Goal: Information Seeking & Learning: Learn about a topic

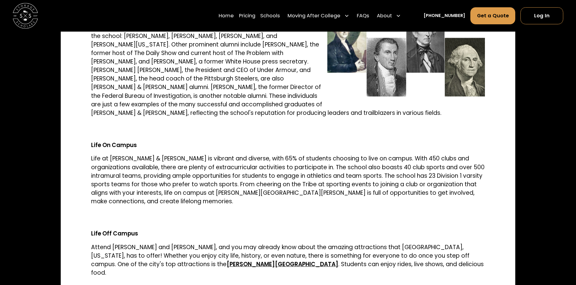
scroll to position [1153, 0]
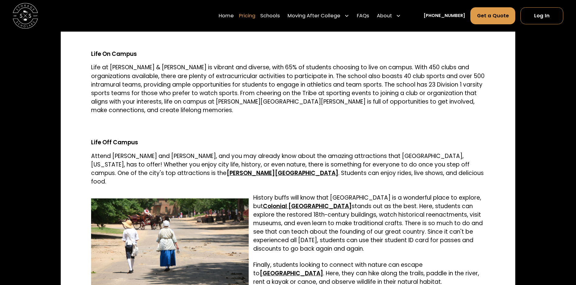
click at [255, 17] on link "Pricing" at bounding box center [247, 16] width 16 height 18
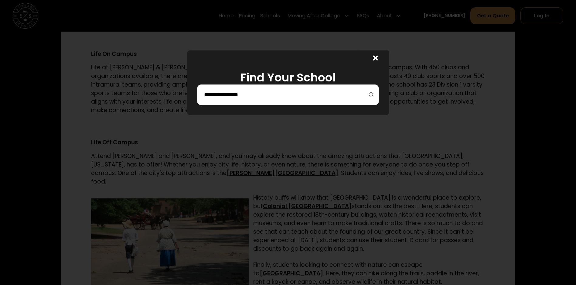
click at [337, 89] on div at bounding box center [288, 94] width 182 height 21
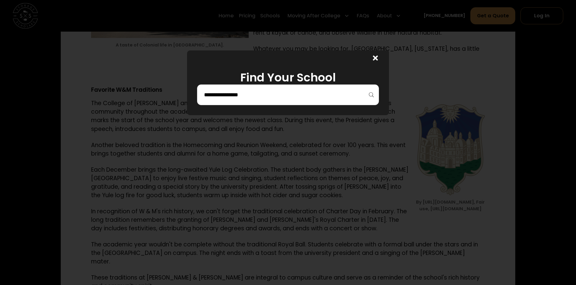
scroll to position [1651, 0]
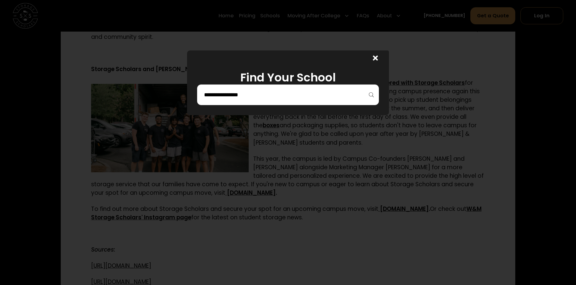
click at [378, 65] on div at bounding box center [373, 57] width 30 height 15
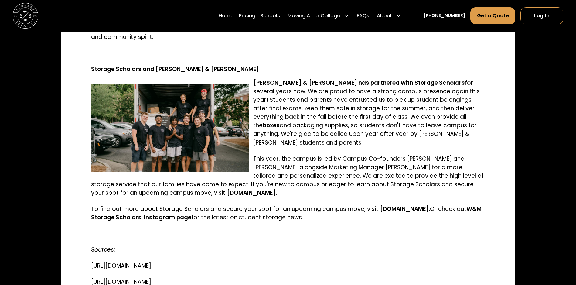
click at [190, 205] on strong "W&M Storage Scholars' Instagram page" at bounding box center [286, 213] width 390 height 17
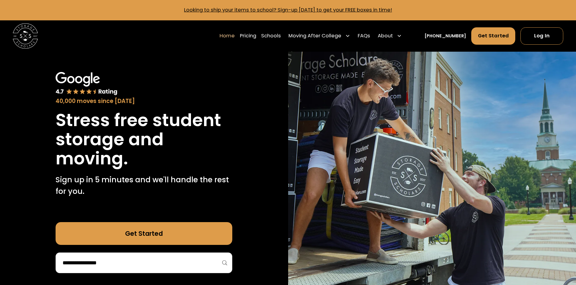
click at [137, 263] on input "search" at bounding box center [144, 262] width 164 height 10
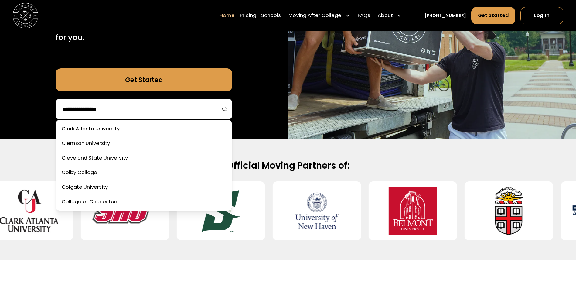
scroll to position [543, 0]
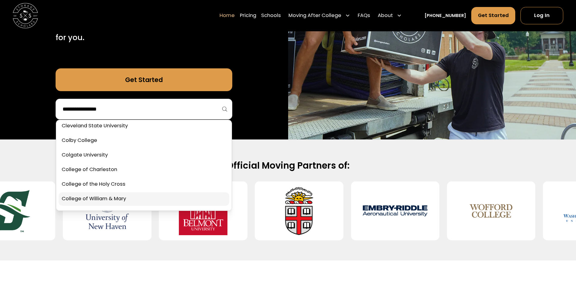
click at [140, 199] on link at bounding box center [144, 198] width 171 height 13
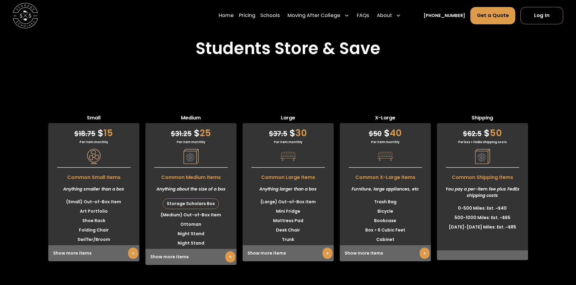
scroll to position [1611, 0]
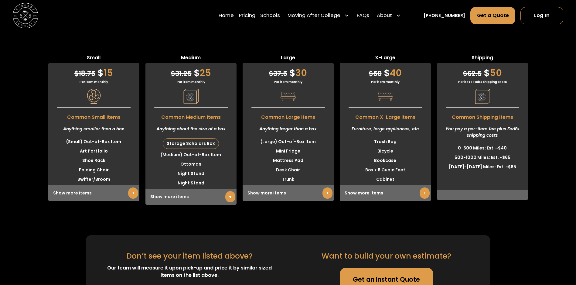
click at [424, 187] on link "+" at bounding box center [424, 192] width 10 height 11
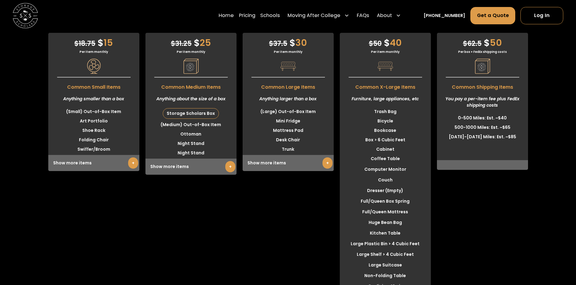
scroll to position [1611, 0]
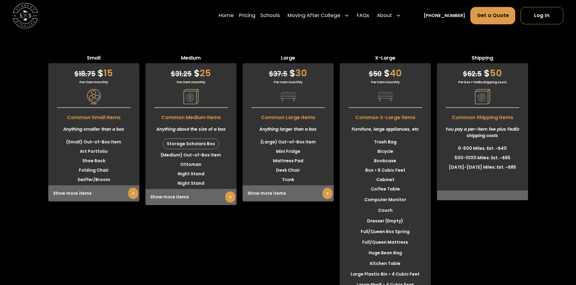
click at [328, 188] on link "+" at bounding box center [327, 193] width 10 height 11
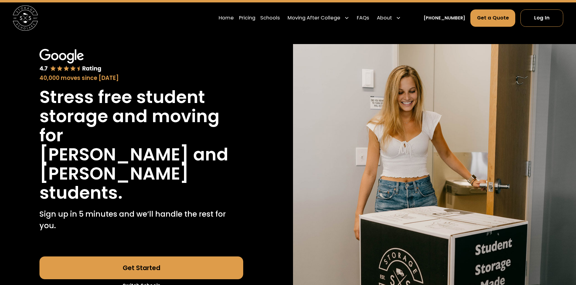
scroll to position [0, 0]
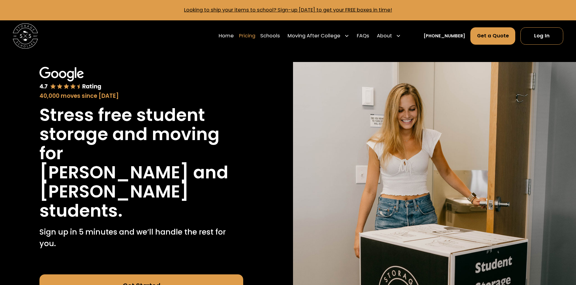
click at [255, 38] on link "Pricing" at bounding box center [247, 36] width 16 height 18
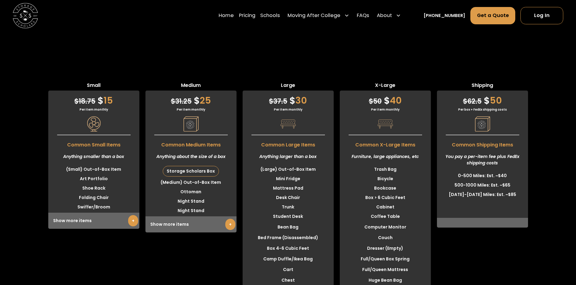
scroll to position [1553, 0]
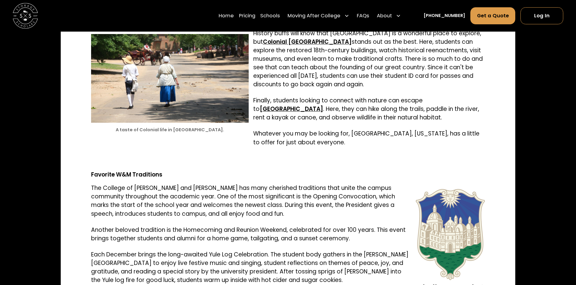
scroll to position [1317, 0]
